Goal: Navigation & Orientation: Find specific page/section

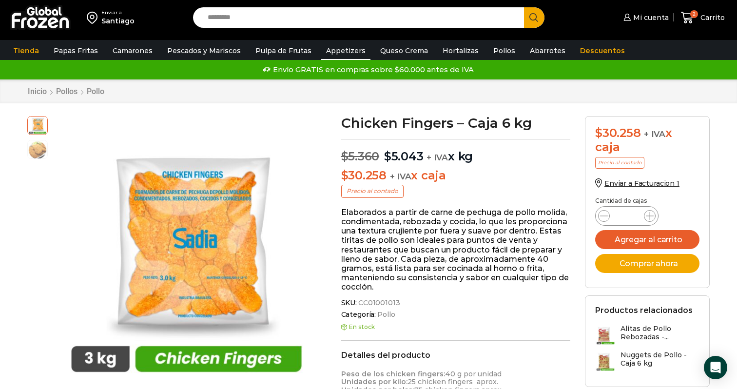
click at [323, 51] on link "Appetizers" at bounding box center [345, 50] width 49 height 19
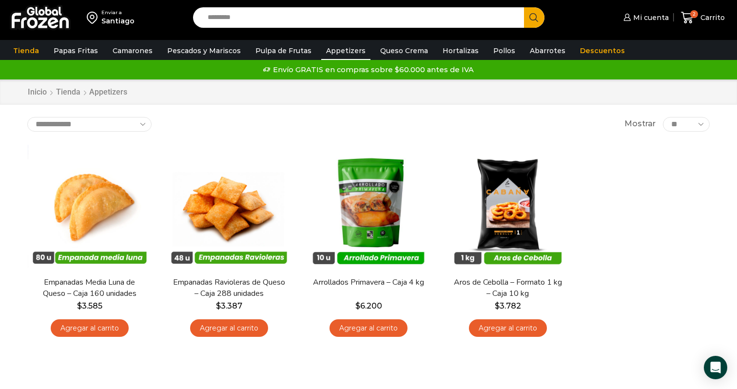
click at [101, 95] on h1 "Appetizers" at bounding box center [108, 91] width 38 height 9
click at [105, 92] on h1 "Appetizers" at bounding box center [108, 91] width 38 height 9
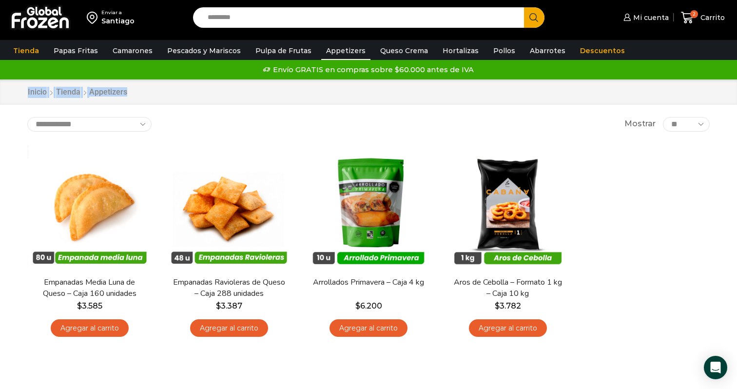
click at [105, 92] on h1 "Appetizers" at bounding box center [108, 91] width 38 height 9
drag, startPoint x: 89, startPoint y: 93, endPoint x: 136, endPoint y: 91, distance: 46.8
click at [136, 91] on div "Inicio Tienda Appetizers" at bounding box center [368, 92] width 697 height 11
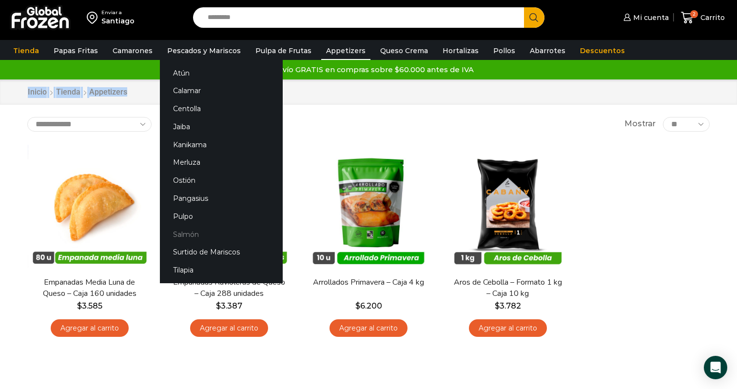
click at [195, 235] on link "Salmón" at bounding box center [221, 234] width 123 height 18
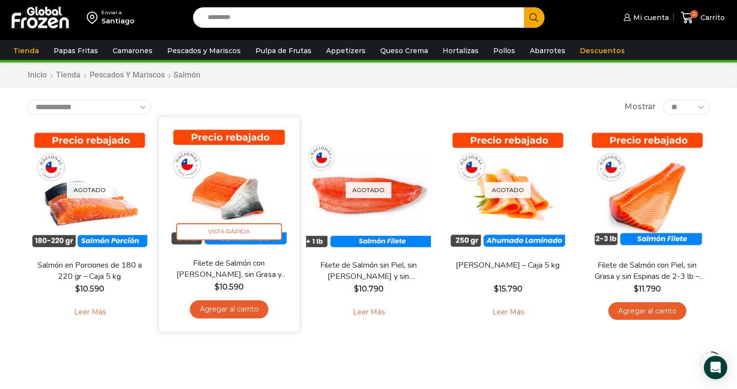
scroll to position [12, 0]
